Goal: Information Seeking & Learning: Understand process/instructions

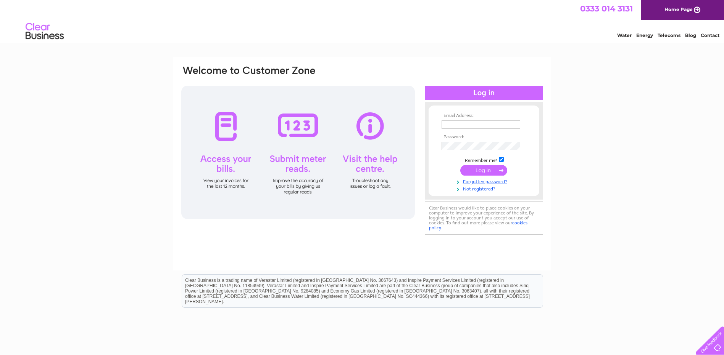
type input "[EMAIL_ADDRESS][PERSON_NAME][DOMAIN_NAME]"
click at [485, 172] on input "submit" at bounding box center [483, 170] width 47 height 11
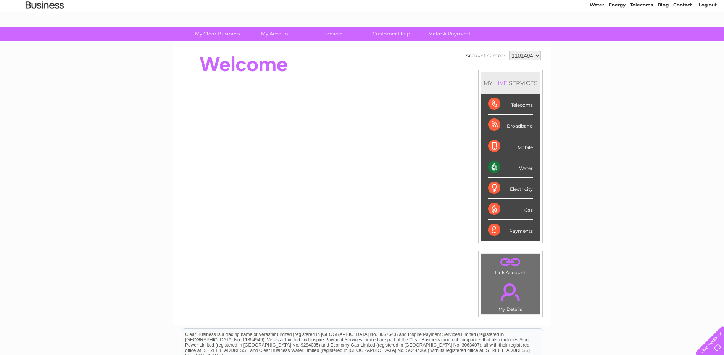
scroll to position [22, 0]
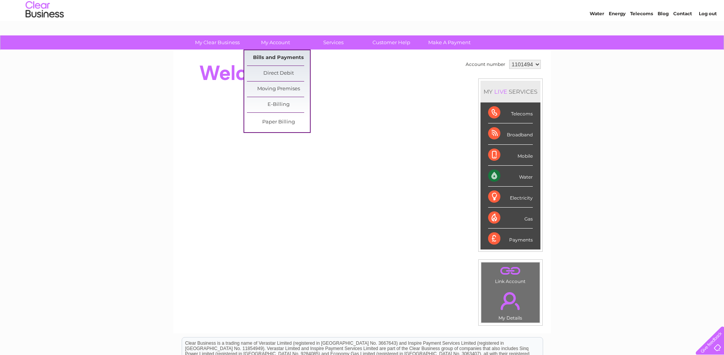
click at [272, 57] on link "Bills and Payments" at bounding box center [278, 57] width 63 height 15
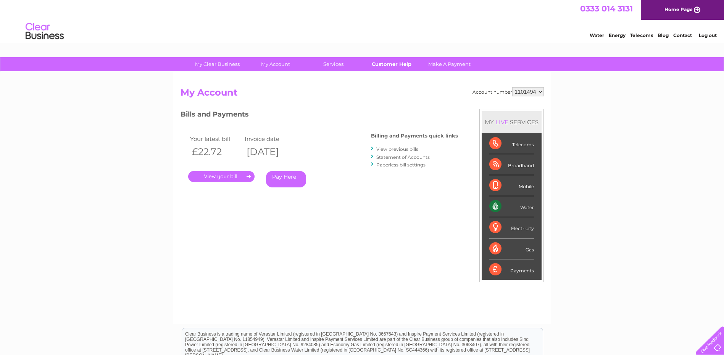
click at [391, 63] on link "Customer Help" at bounding box center [391, 64] width 63 height 14
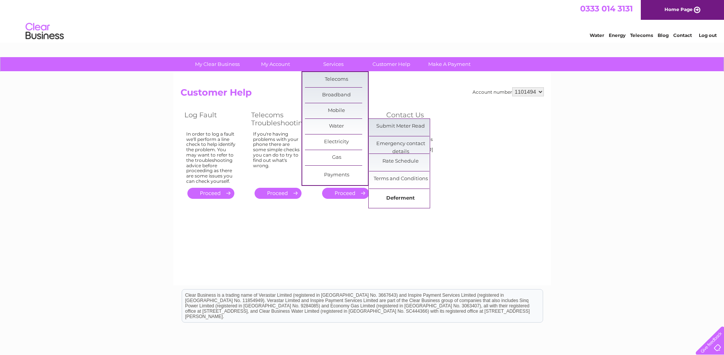
click at [394, 196] on link "Deferment" at bounding box center [400, 198] width 63 height 15
